Goal: Task Accomplishment & Management: Use online tool/utility

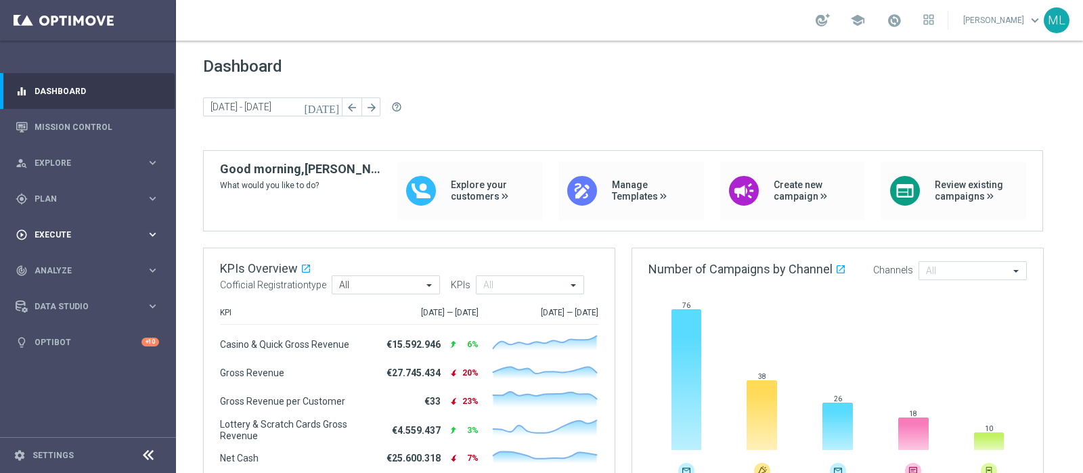
click at [46, 238] on span "Execute" at bounding box center [91, 235] width 112 height 8
click at [49, 198] on span "Plan" at bounding box center [91, 199] width 112 height 8
click at [51, 282] on link "Streams" at bounding box center [88, 287] width 106 height 11
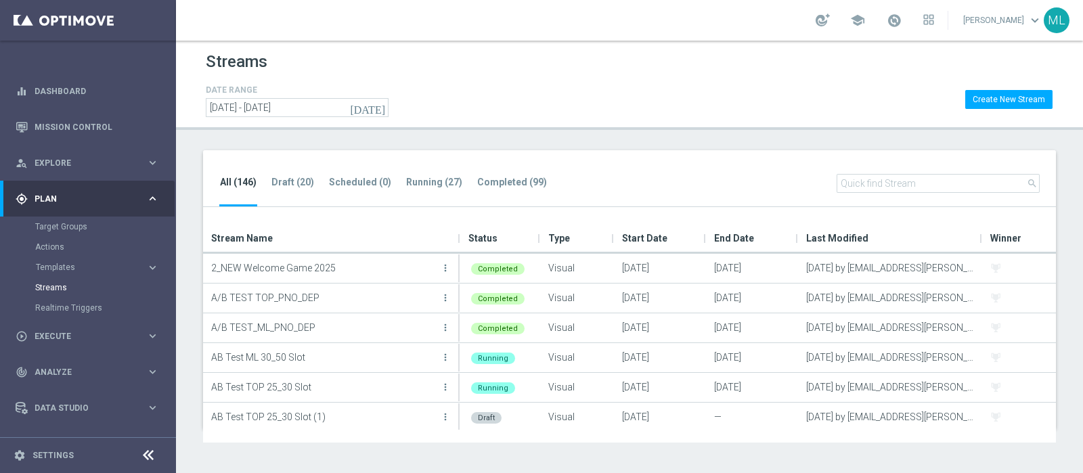
click at [902, 182] on input "text" at bounding box center [938, 183] width 203 height 19
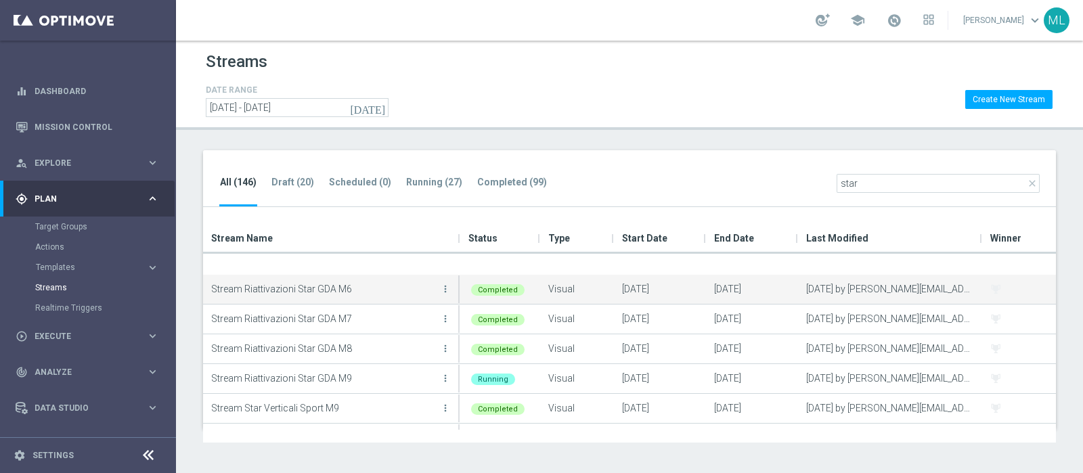
scroll to position [91, 0]
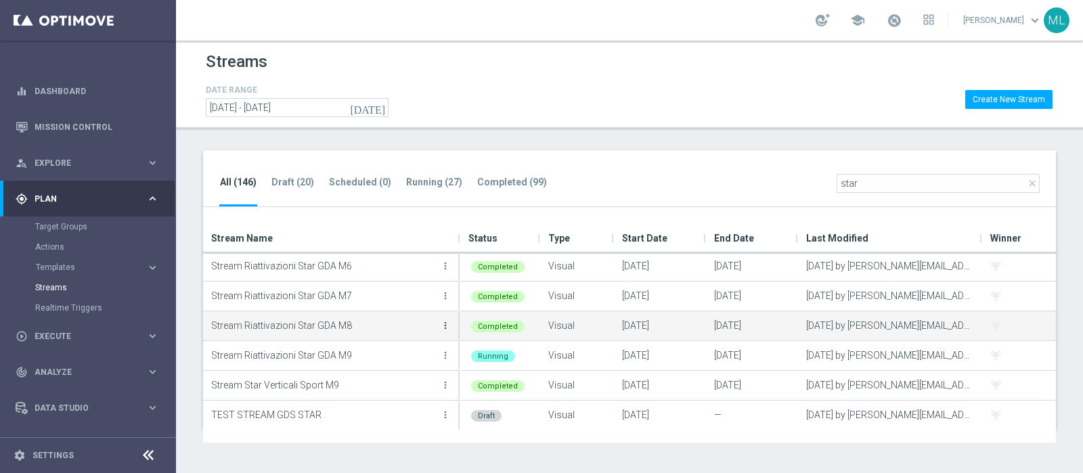
type input "star"
click at [445, 320] on icon "more_vert" at bounding box center [445, 325] width 11 height 11
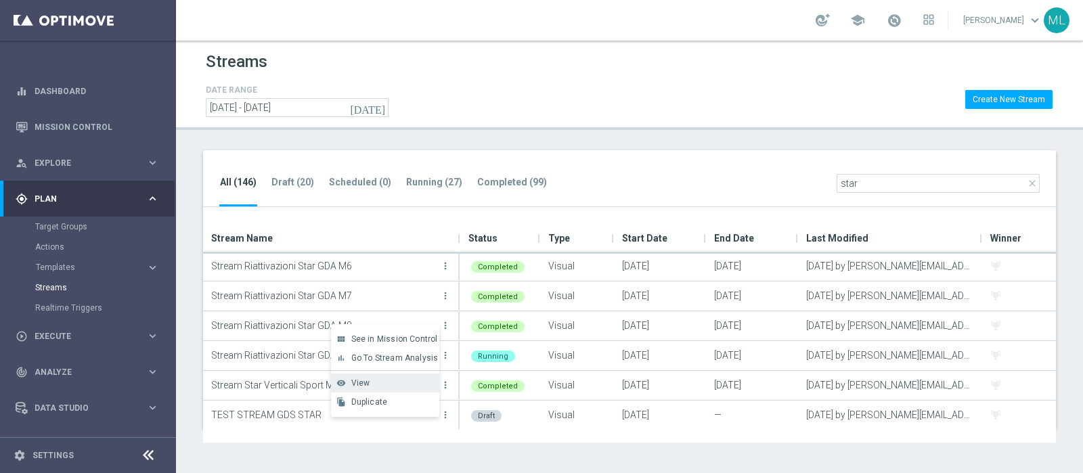
click at [361, 384] on span "View" at bounding box center [360, 382] width 19 height 9
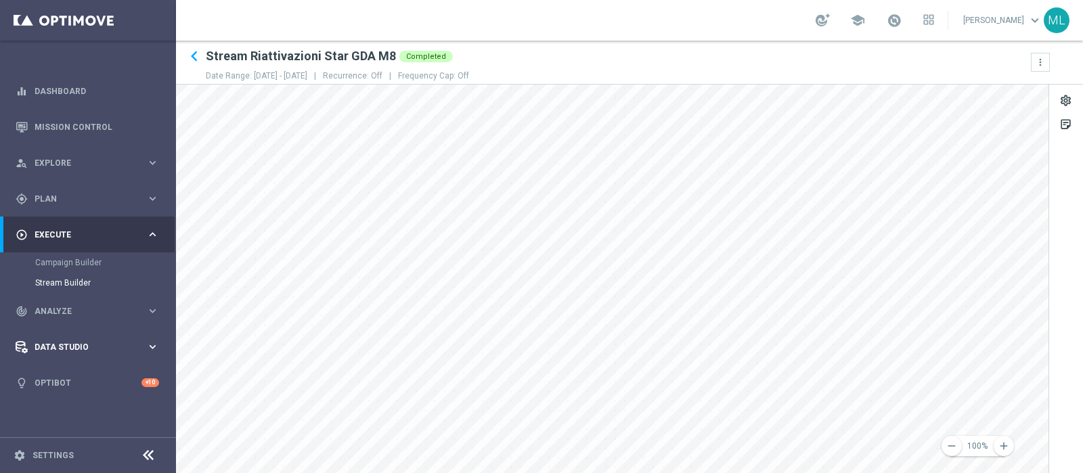
click at [156, 364] on main "equalizer Dashboard Mission Control" at bounding box center [541, 236] width 1083 height 473
click at [948, 445] on icon "remove" at bounding box center [952, 446] width 12 height 12
click at [954, 445] on icon "remove" at bounding box center [952, 446] width 12 height 12
click at [1008, 441] on icon "add" at bounding box center [1004, 446] width 12 height 12
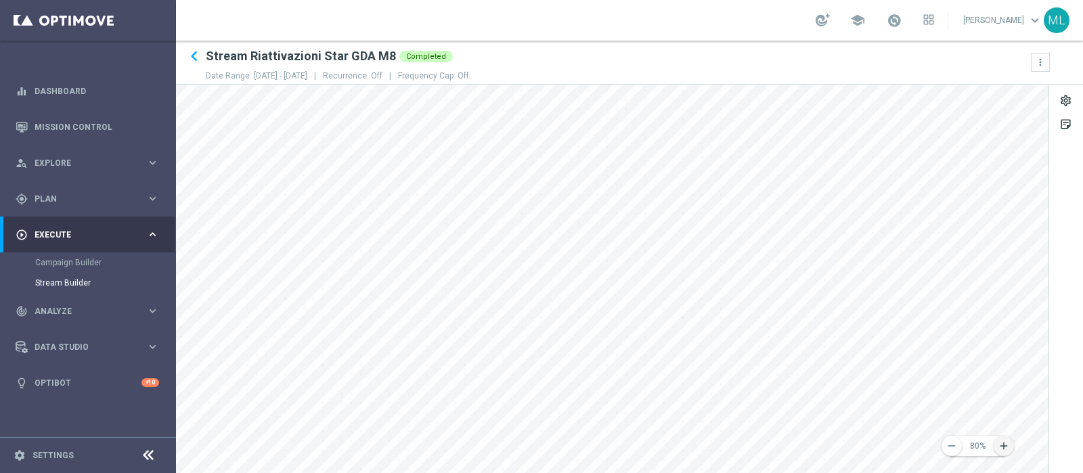
click at [1007, 443] on icon "add" at bounding box center [1004, 446] width 12 height 12
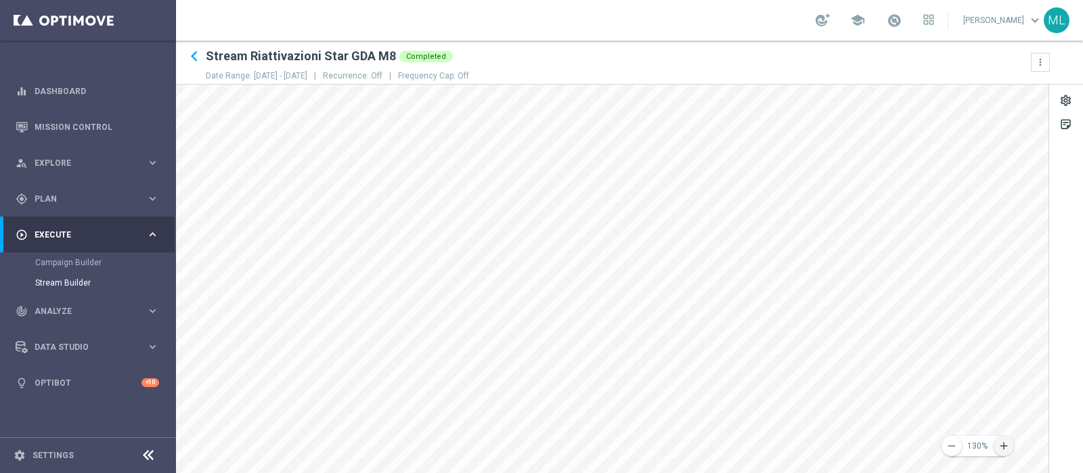
click at [1007, 443] on icon "add" at bounding box center [1004, 446] width 12 height 12
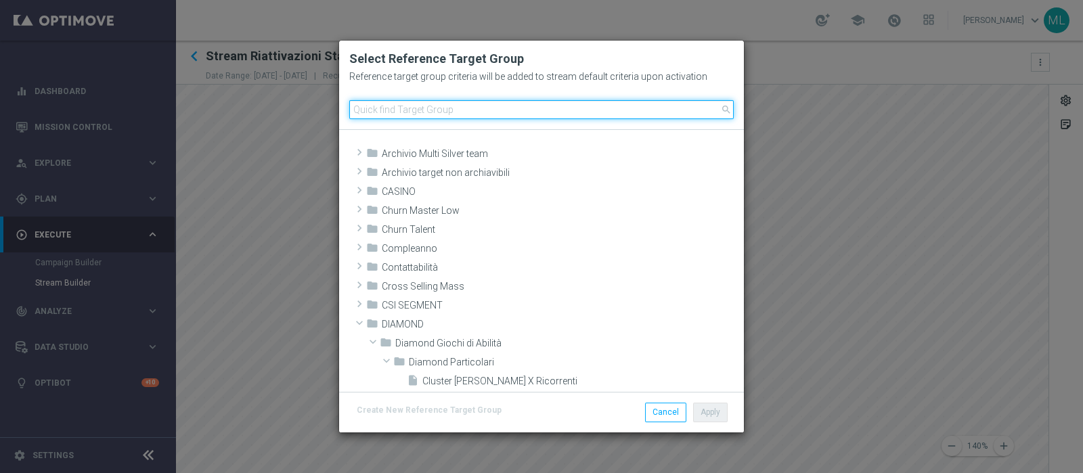
scroll to position [255, 0]
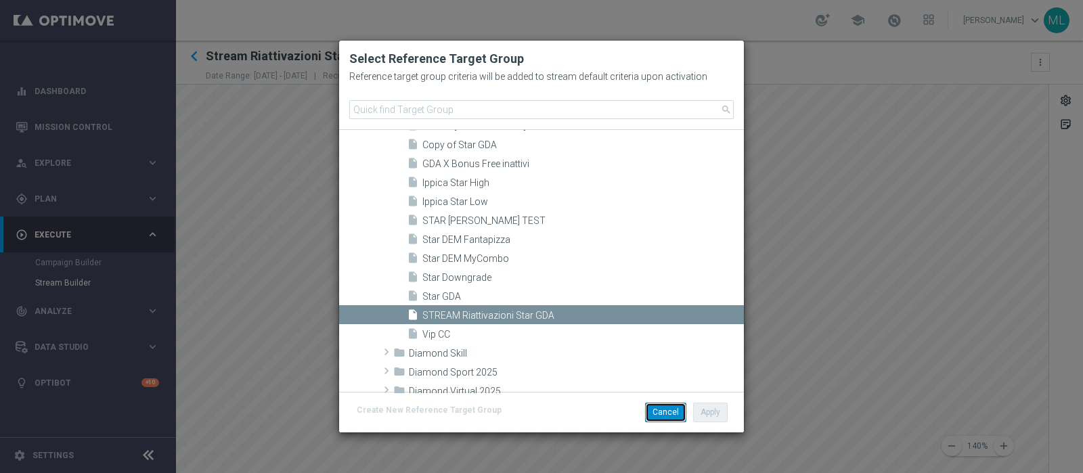
click at [661, 416] on button "Cancel" at bounding box center [665, 412] width 41 height 19
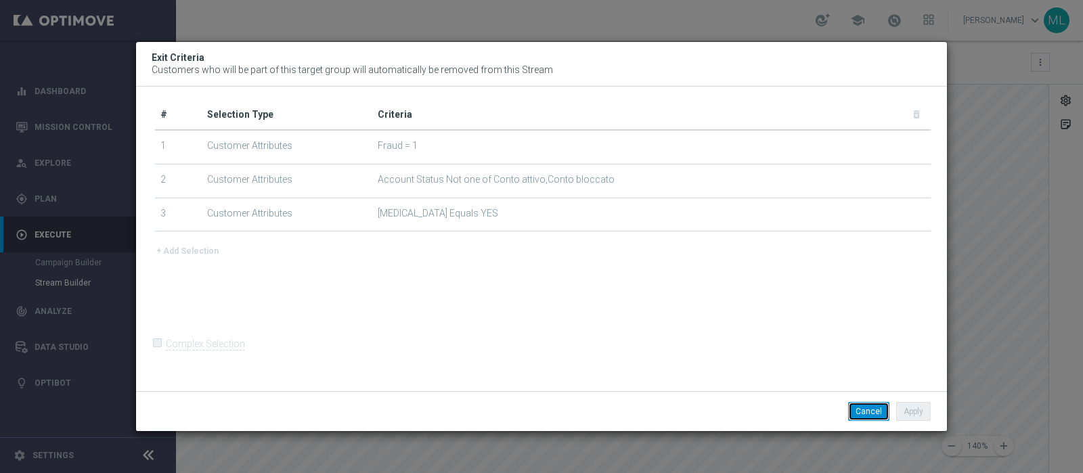
click at [863, 410] on button "Cancel" at bounding box center [868, 411] width 41 height 19
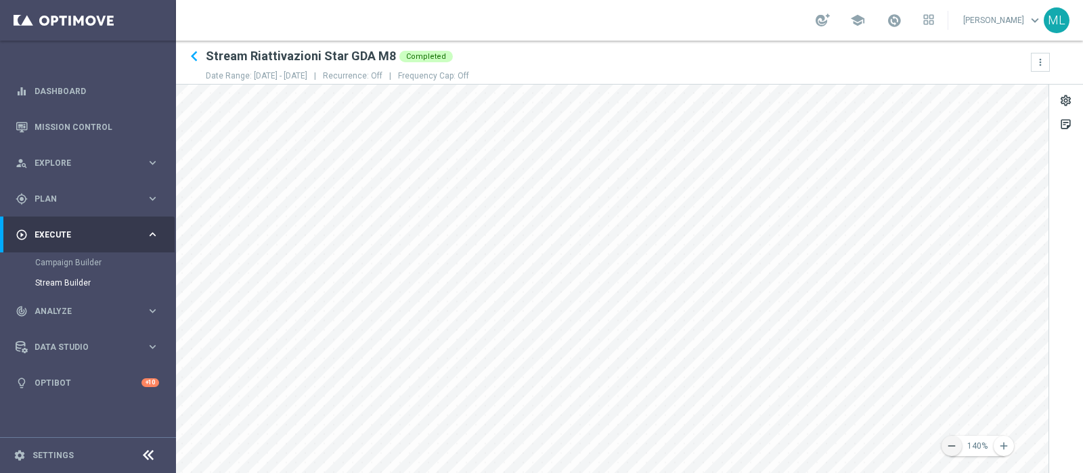
click at [946, 447] on icon "remove" at bounding box center [952, 446] width 12 height 12
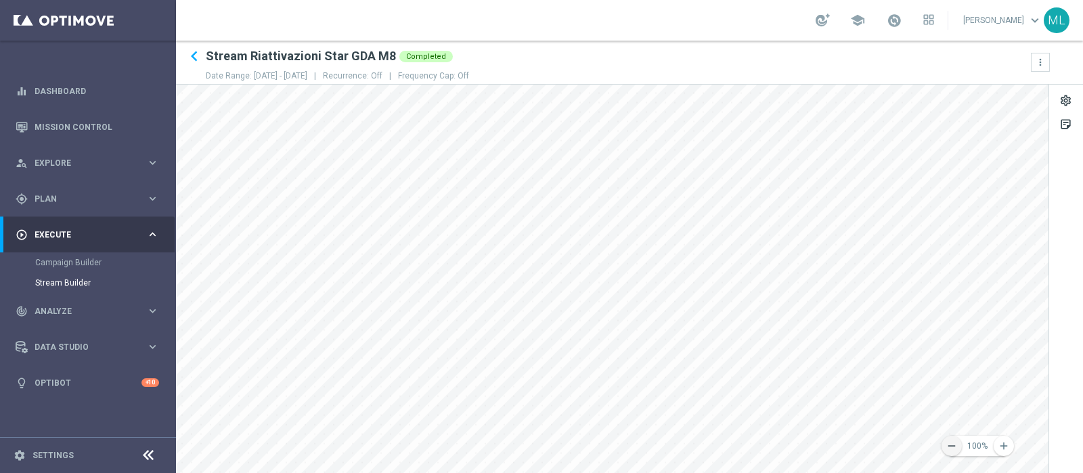
click at [946, 447] on icon "remove" at bounding box center [952, 446] width 12 height 12
click at [1002, 447] on icon "add" at bounding box center [1004, 446] width 12 height 12
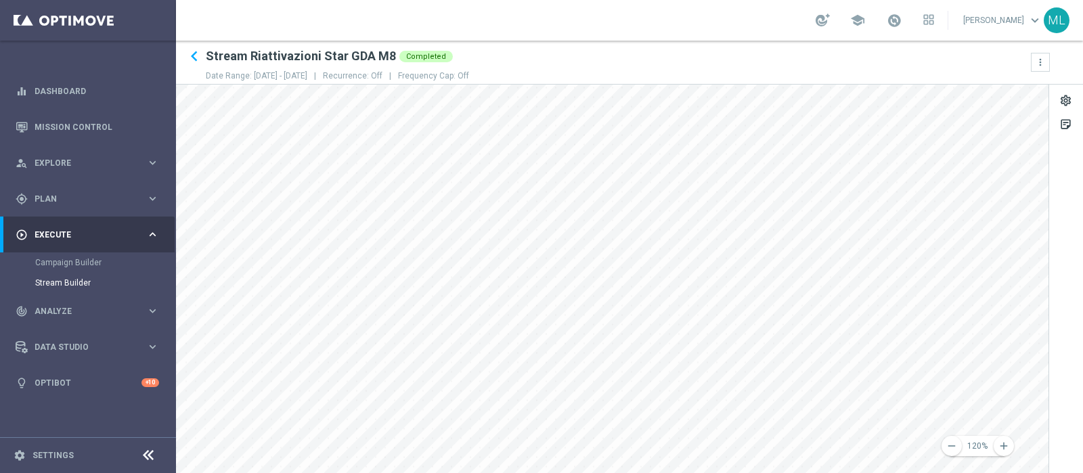
click at [169, 198] on main "equalizer Dashboard Mission Control" at bounding box center [541, 236] width 1083 height 473
